Goal: Task Accomplishment & Management: Manage account settings

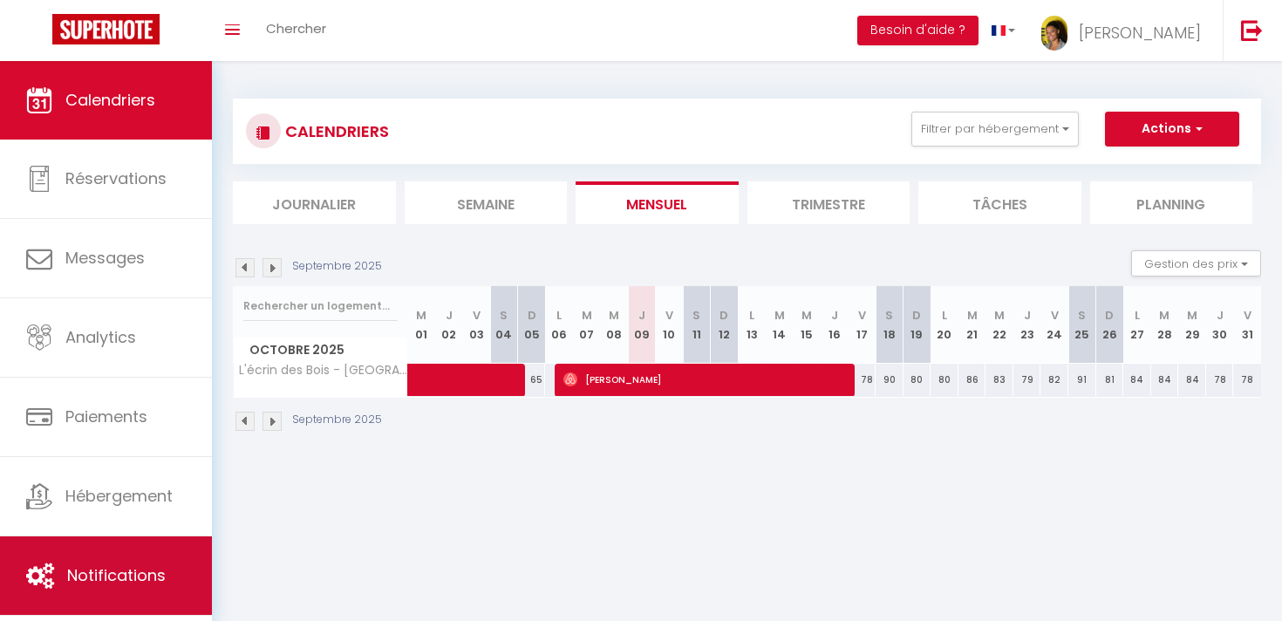
click at [163, 572] on span "Notifications" at bounding box center [116, 575] width 99 height 22
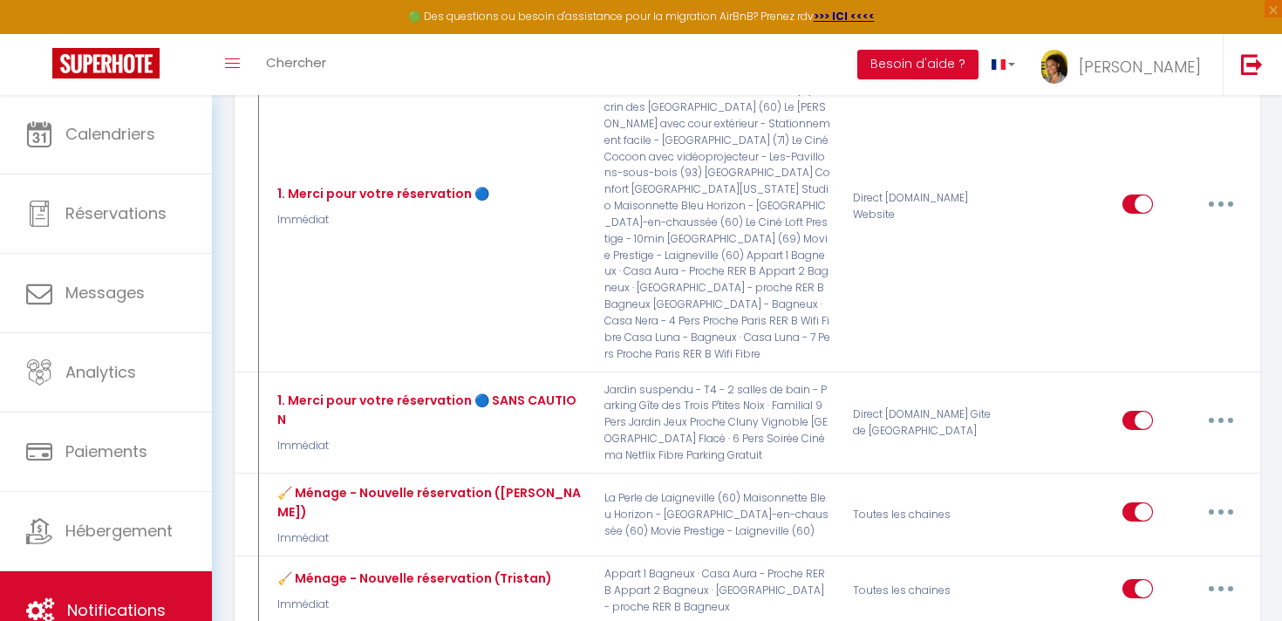
scroll to position [3187, 0]
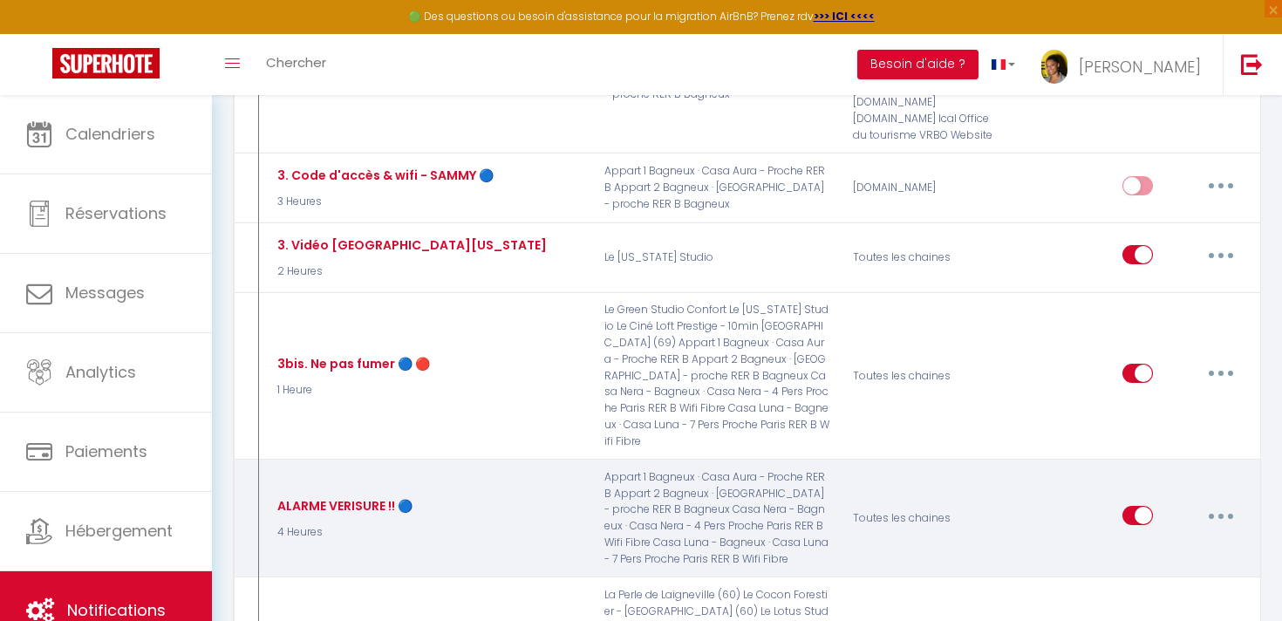
click at [1212, 502] on button "button" at bounding box center [1221, 516] width 49 height 28
click at [1167, 541] on link "Editer" at bounding box center [1175, 556] width 129 height 30
type input "ALARME VERISURE !! 🔵"
select select "4 Heures"
select select "if_deposit_is_paid"
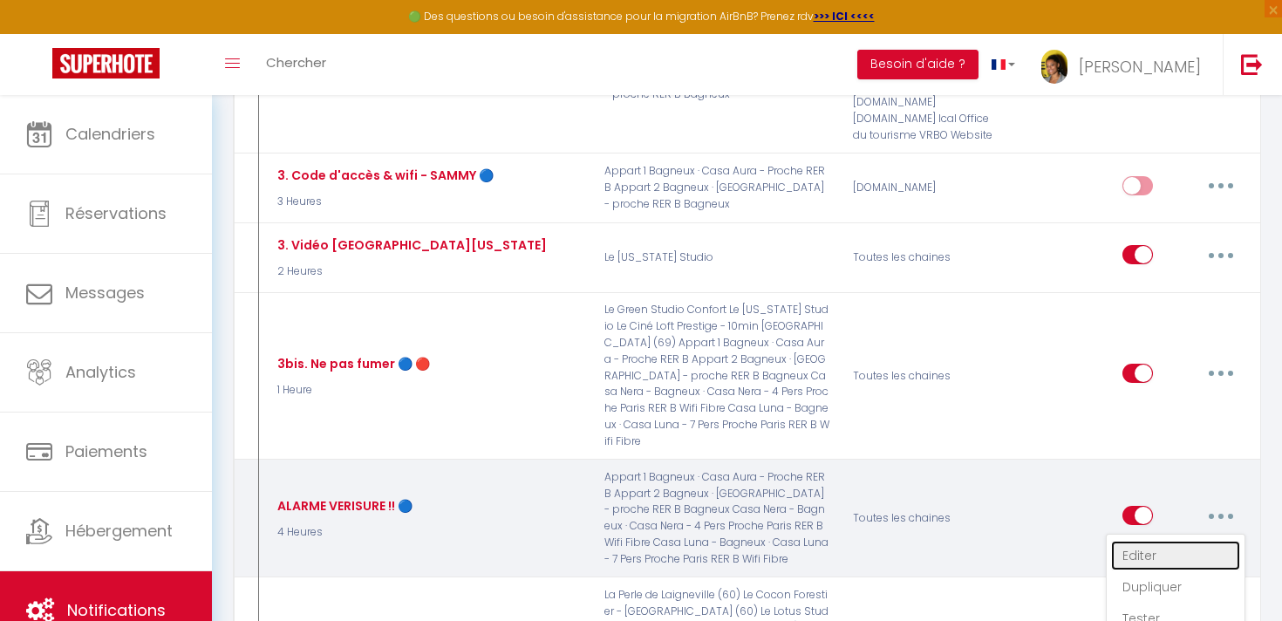
checkbox input "true"
checkbox input "false"
radio input "true"
type input "!! IMPORTANT !! Désactivation de l'alarme de sécurité."
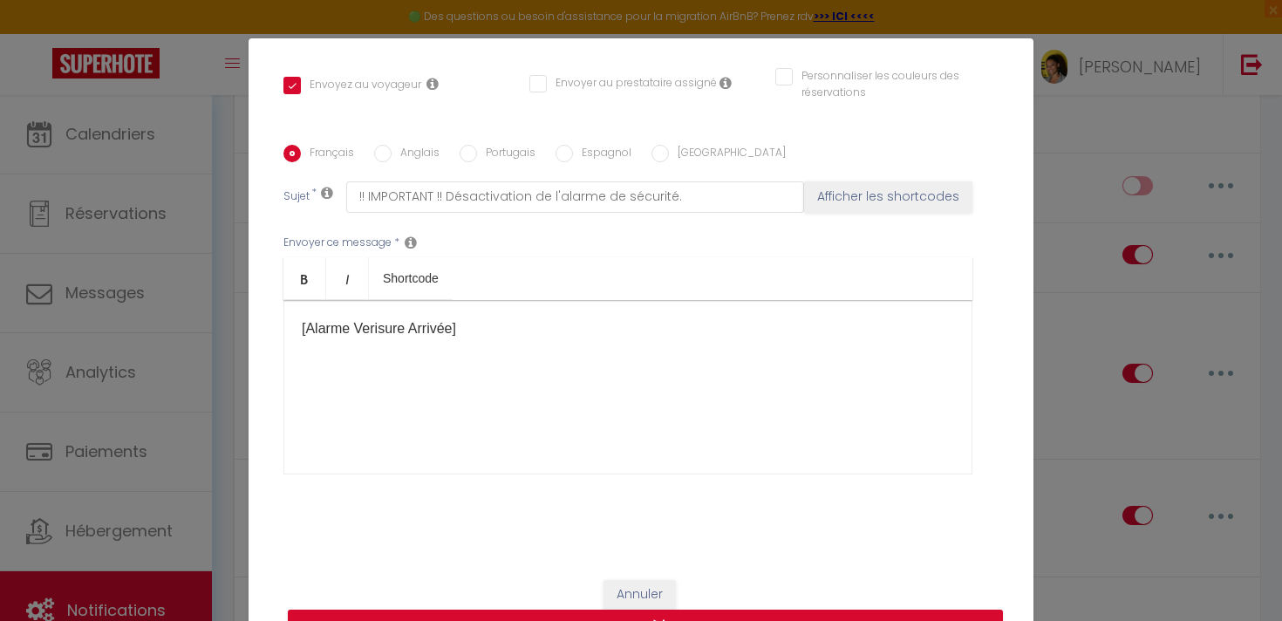
scroll to position [77, 0]
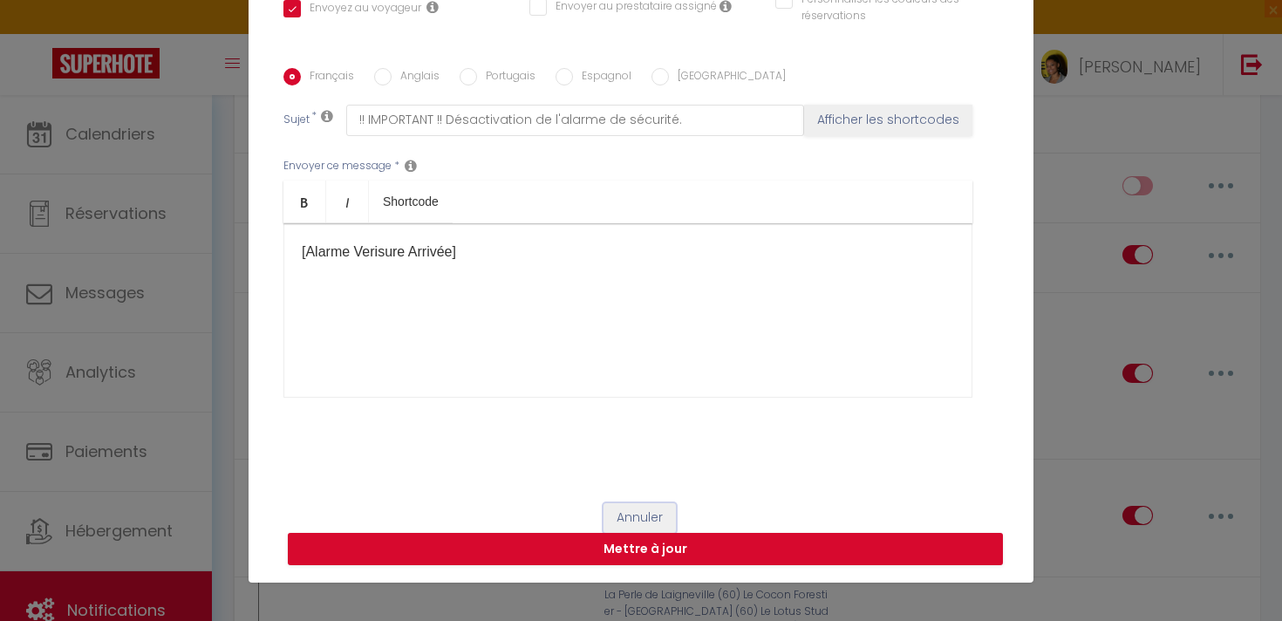
click at [637, 516] on button "Annuler" at bounding box center [640, 518] width 72 height 30
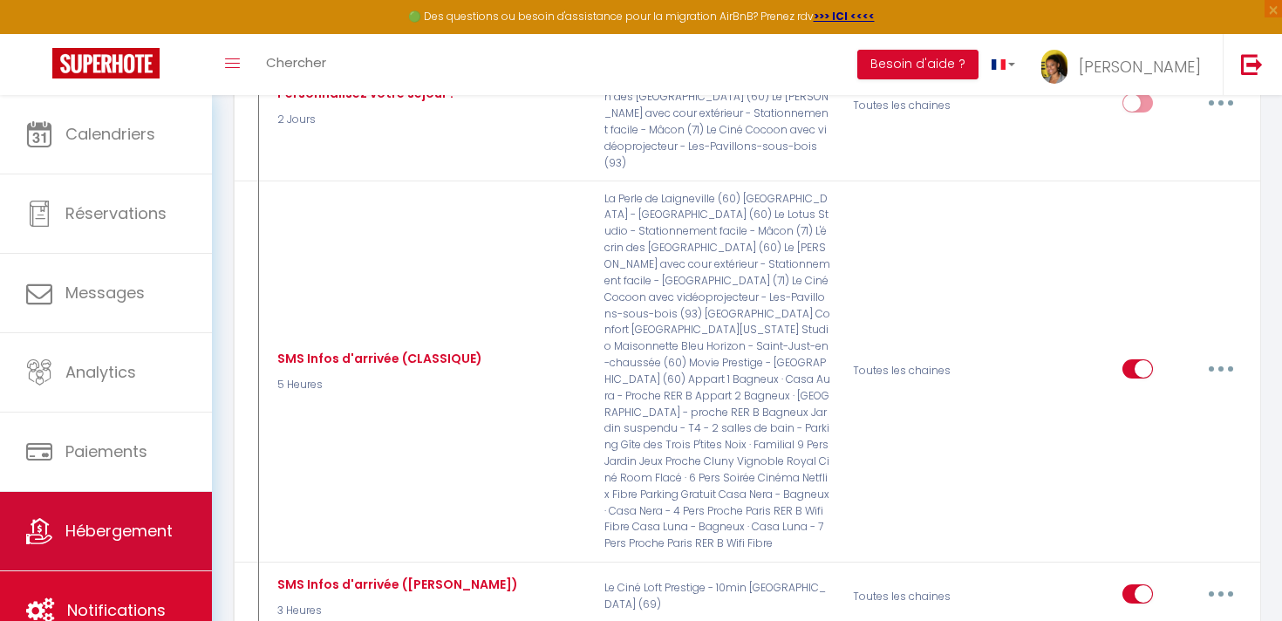
scroll to position [3751, 0]
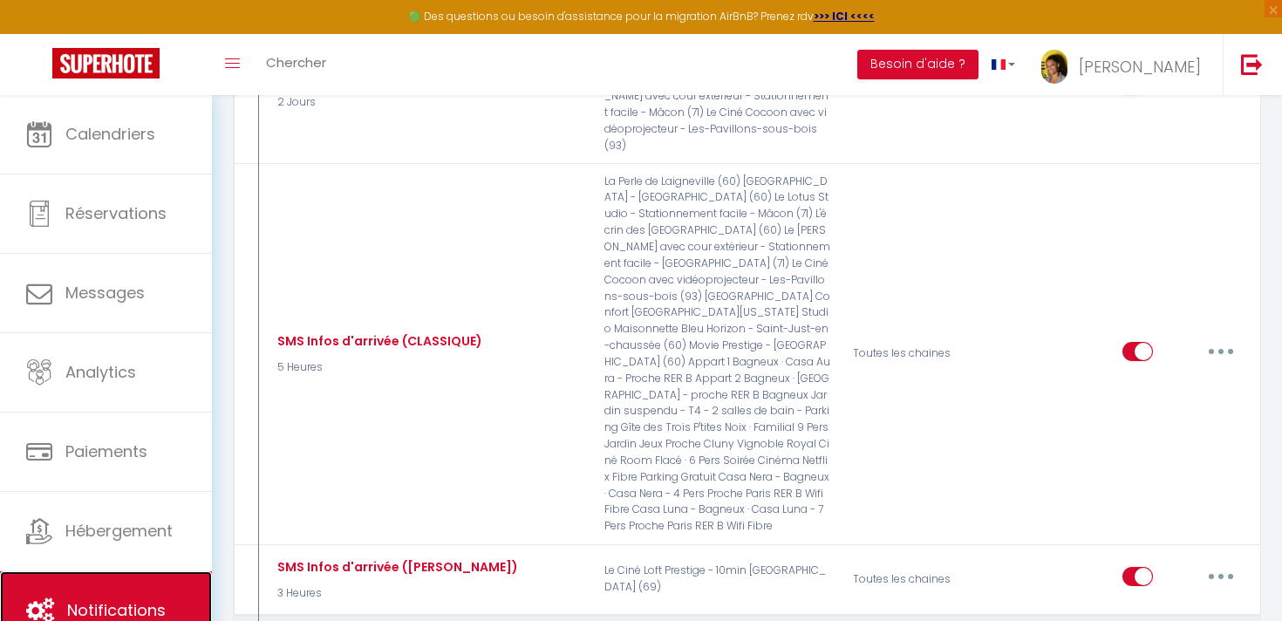
click at [165, 586] on link "Notifications" at bounding box center [106, 610] width 212 height 78
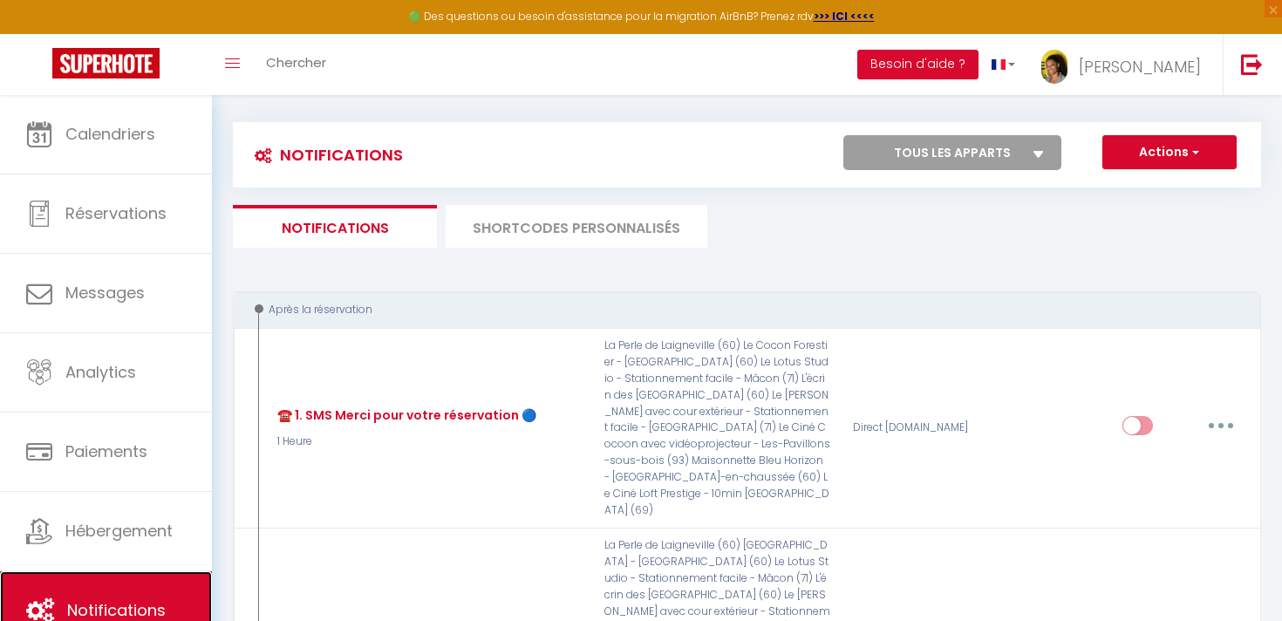
scroll to position [0, 0]
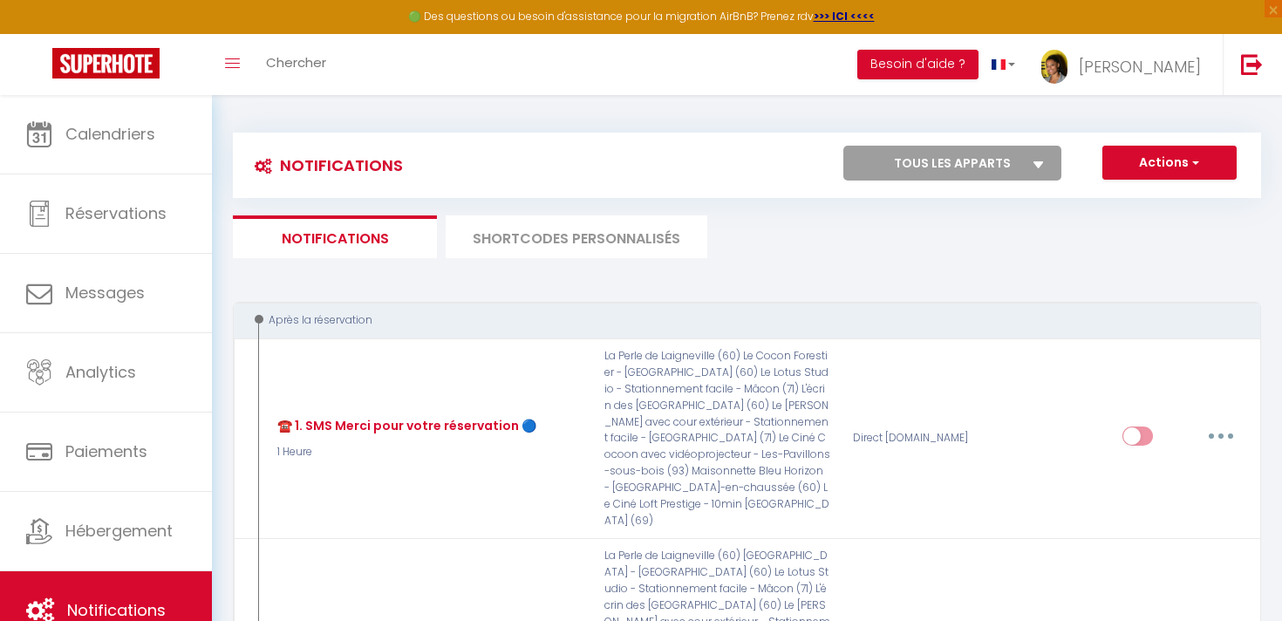
click at [568, 250] on li "SHORTCODES PERSONNALISÉS" at bounding box center [577, 236] width 262 height 43
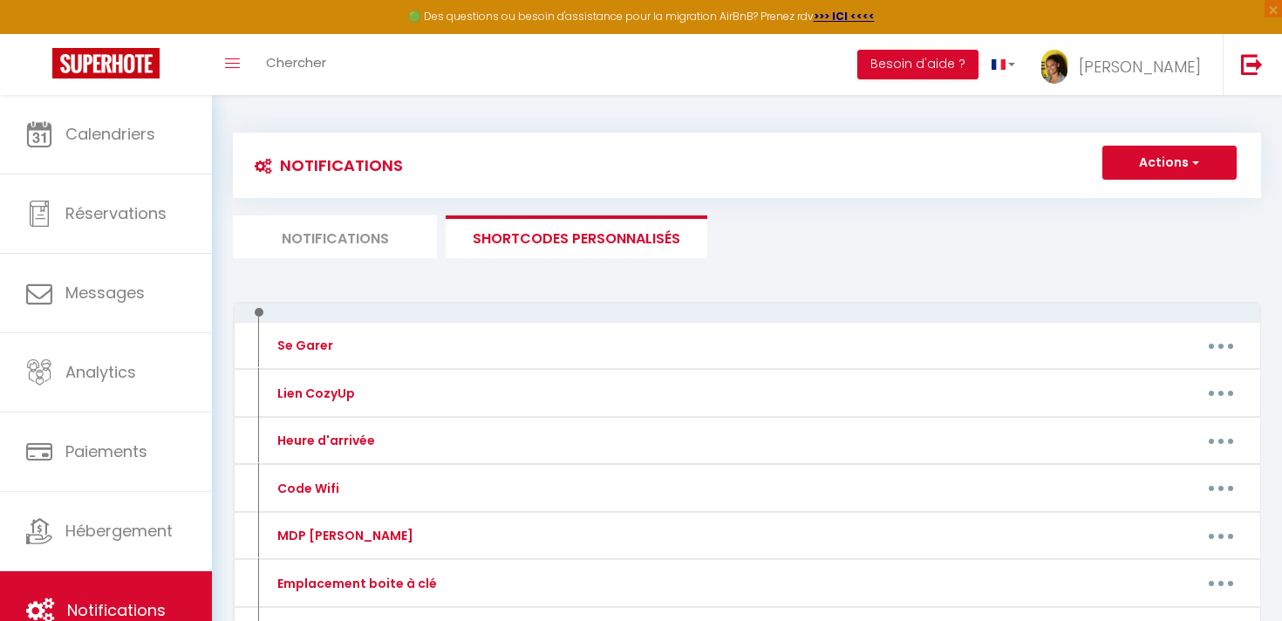
scroll to position [597, 0]
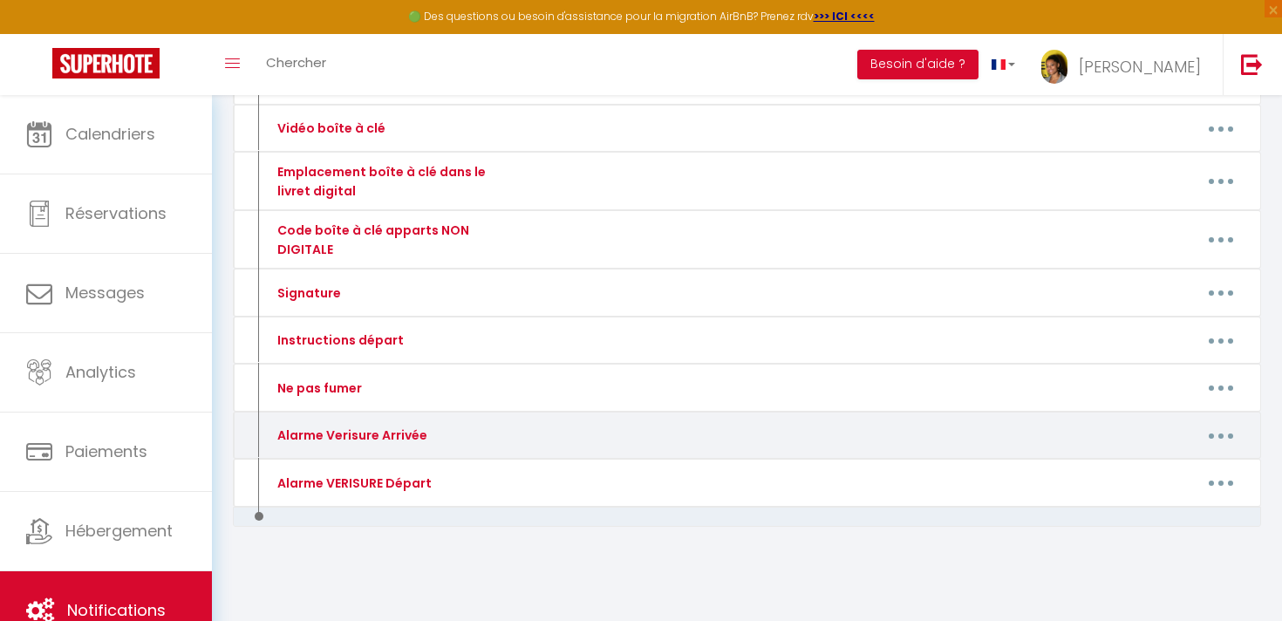
click at [1220, 426] on button "button" at bounding box center [1221, 435] width 49 height 28
click at [1189, 468] on link "Editer" at bounding box center [1175, 476] width 129 height 30
type input "Alarme Verisure Arrivée"
type textarea "!! IMPORTANT !! En arrivant dans le logement, vous devez impérativement désacti…"
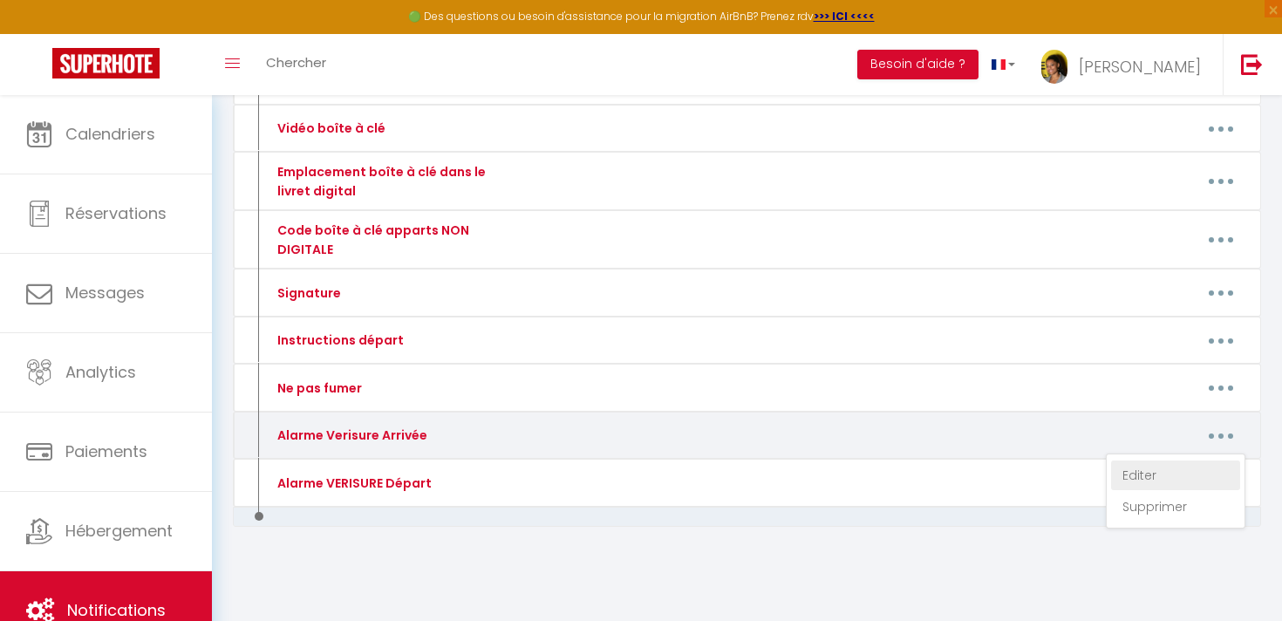
type textarea "!! IMPORTANT !! En arrivant dans le logement, vous devez impérativement désacti…"
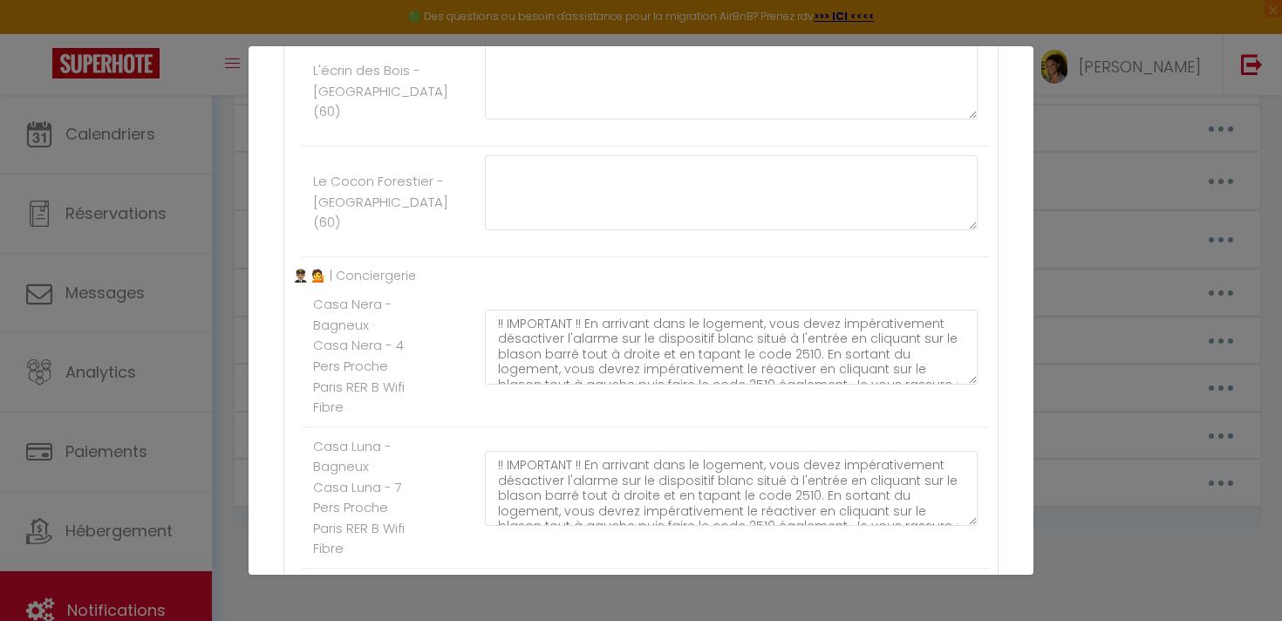
scroll to position [1975, 0]
click at [835, 383] on textarea "!! IMPORTANT !! En arrivant dans le logement, vous devez impérativement désacti…" at bounding box center [731, 345] width 493 height 75
click at [978, 135] on div at bounding box center [731, 89] width 515 height 92
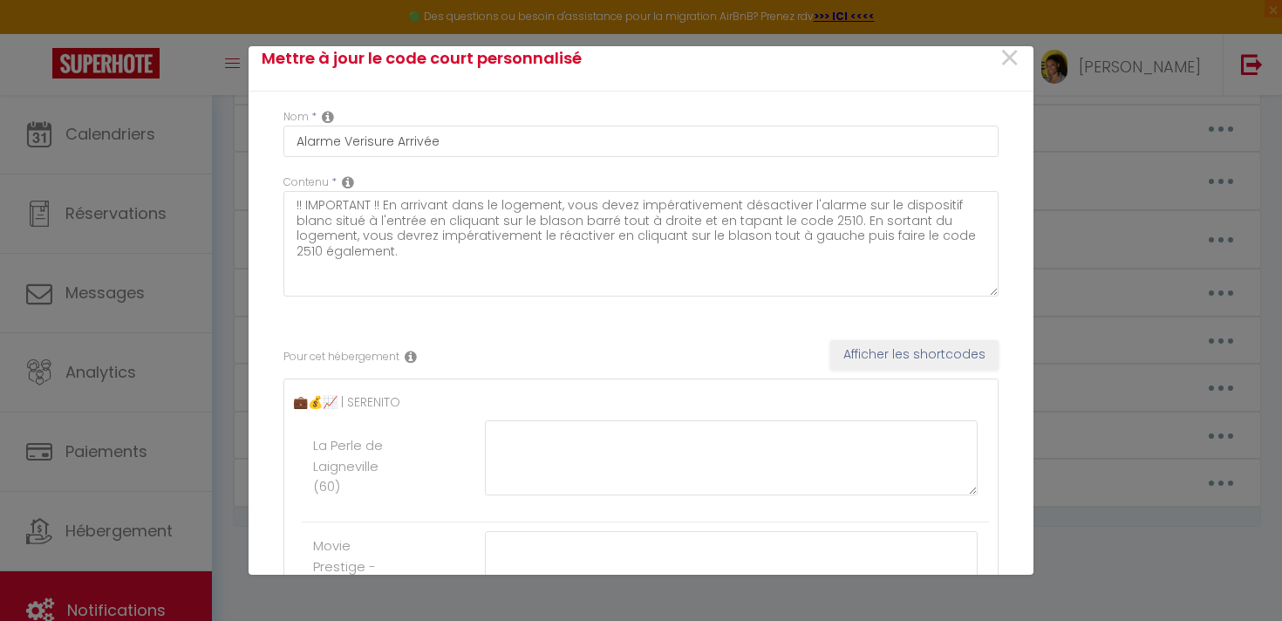
scroll to position [0, 0]
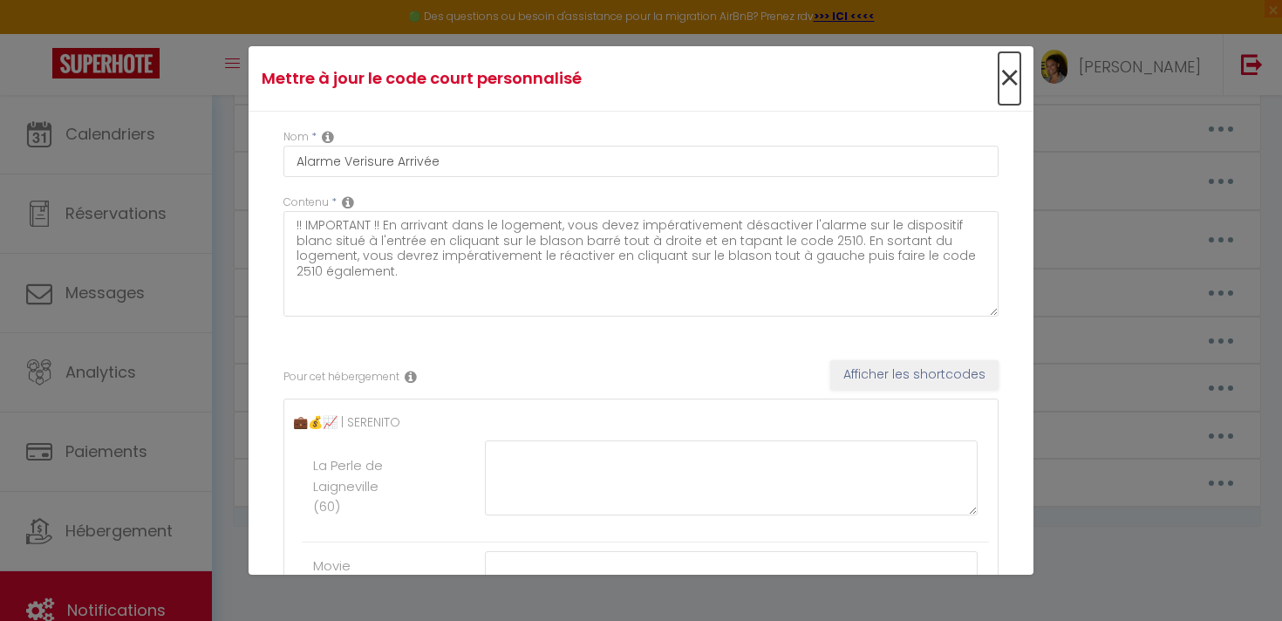
click at [1010, 91] on span "×" at bounding box center [1010, 78] width 22 height 52
